Goal: Information Seeking & Learning: Learn about a topic

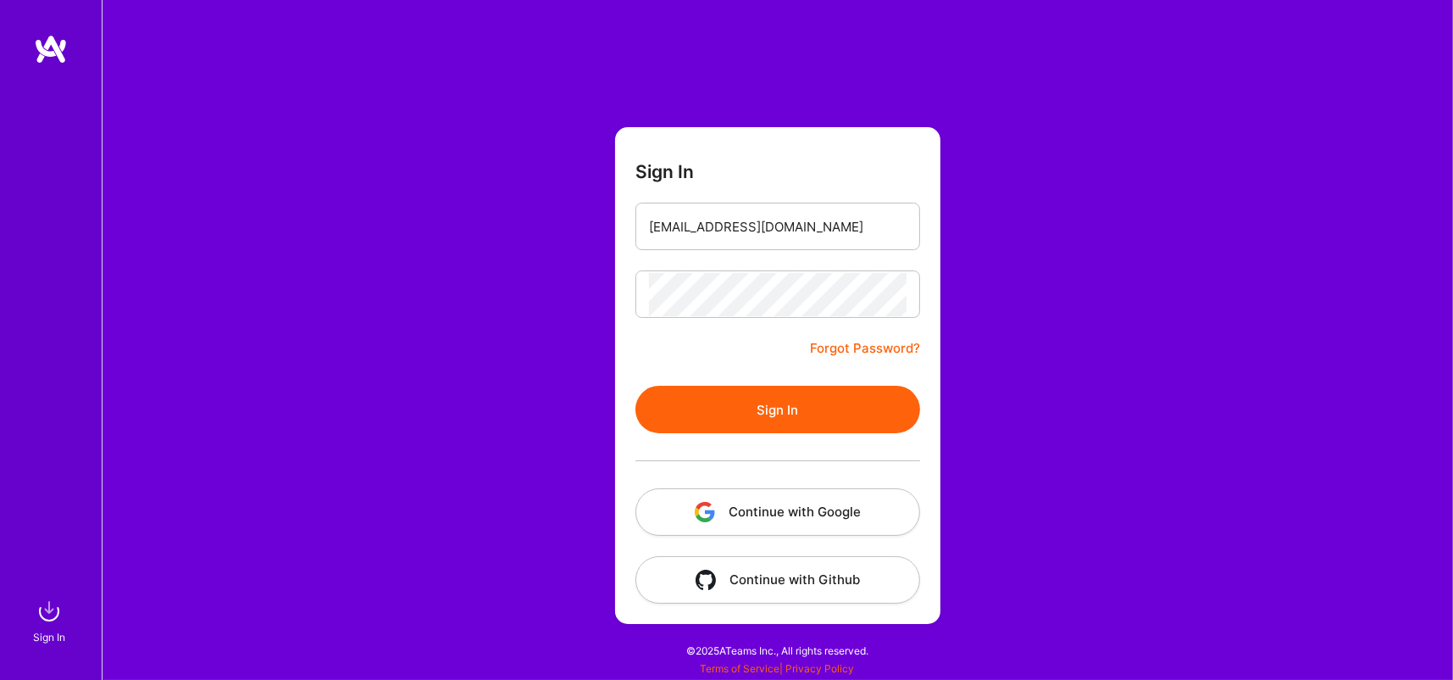
click at [790, 389] on button "Sign In" at bounding box center [778, 409] width 285 height 47
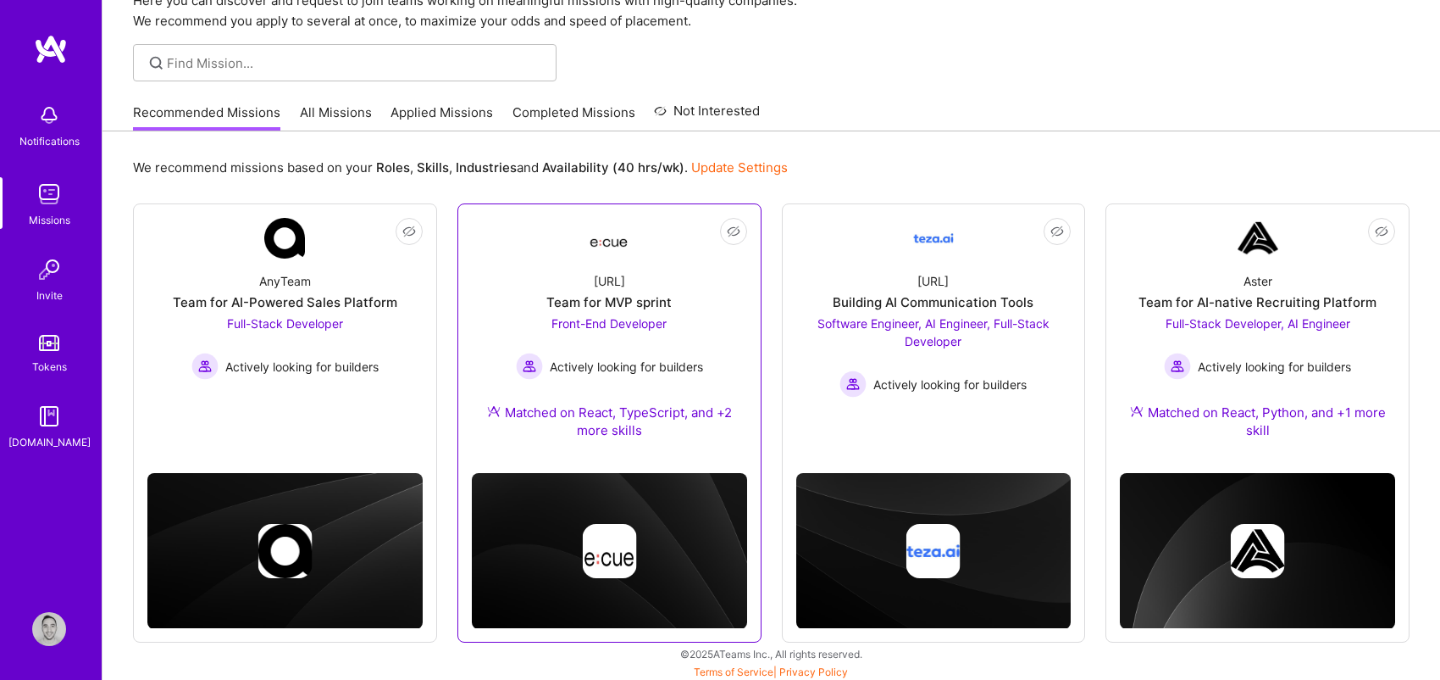
scroll to position [85, 0]
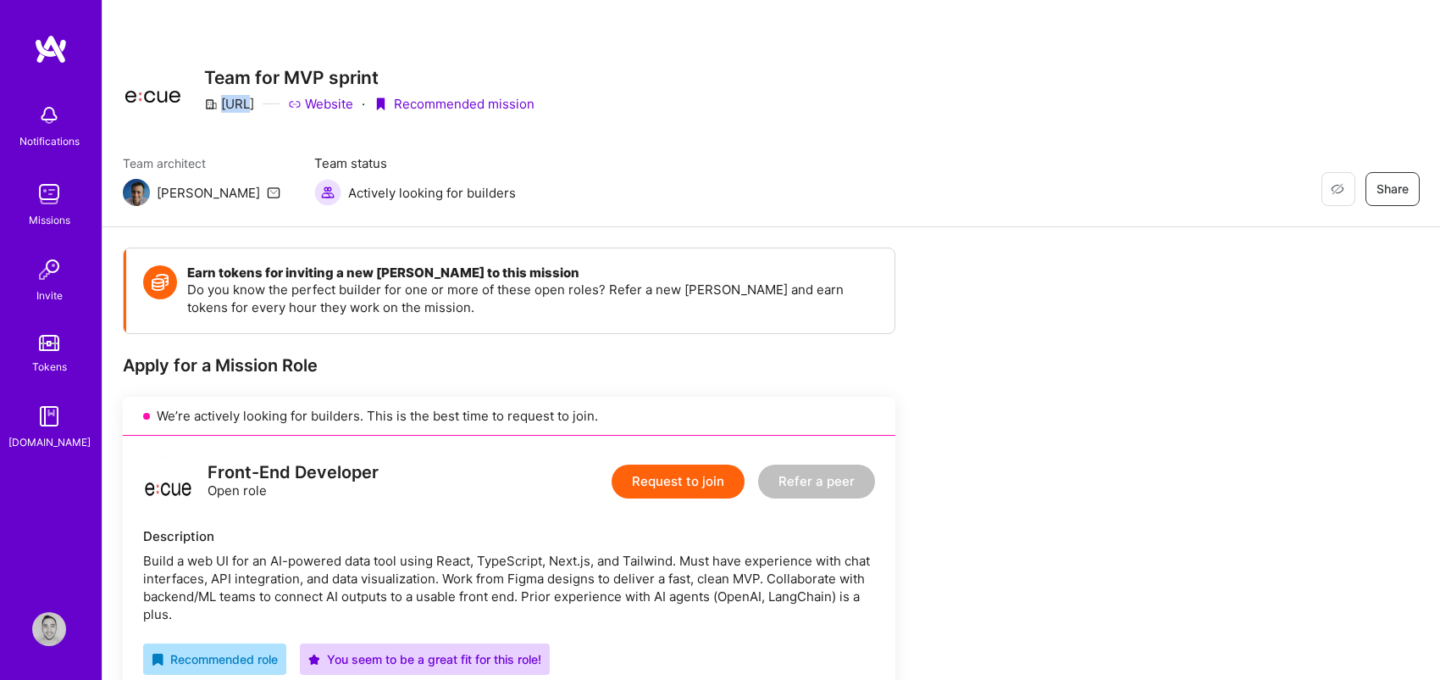
click at [233, 106] on div "[URL]" at bounding box center [229, 104] width 50 height 18
